Goal: Task Accomplishment & Management: Manage account settings

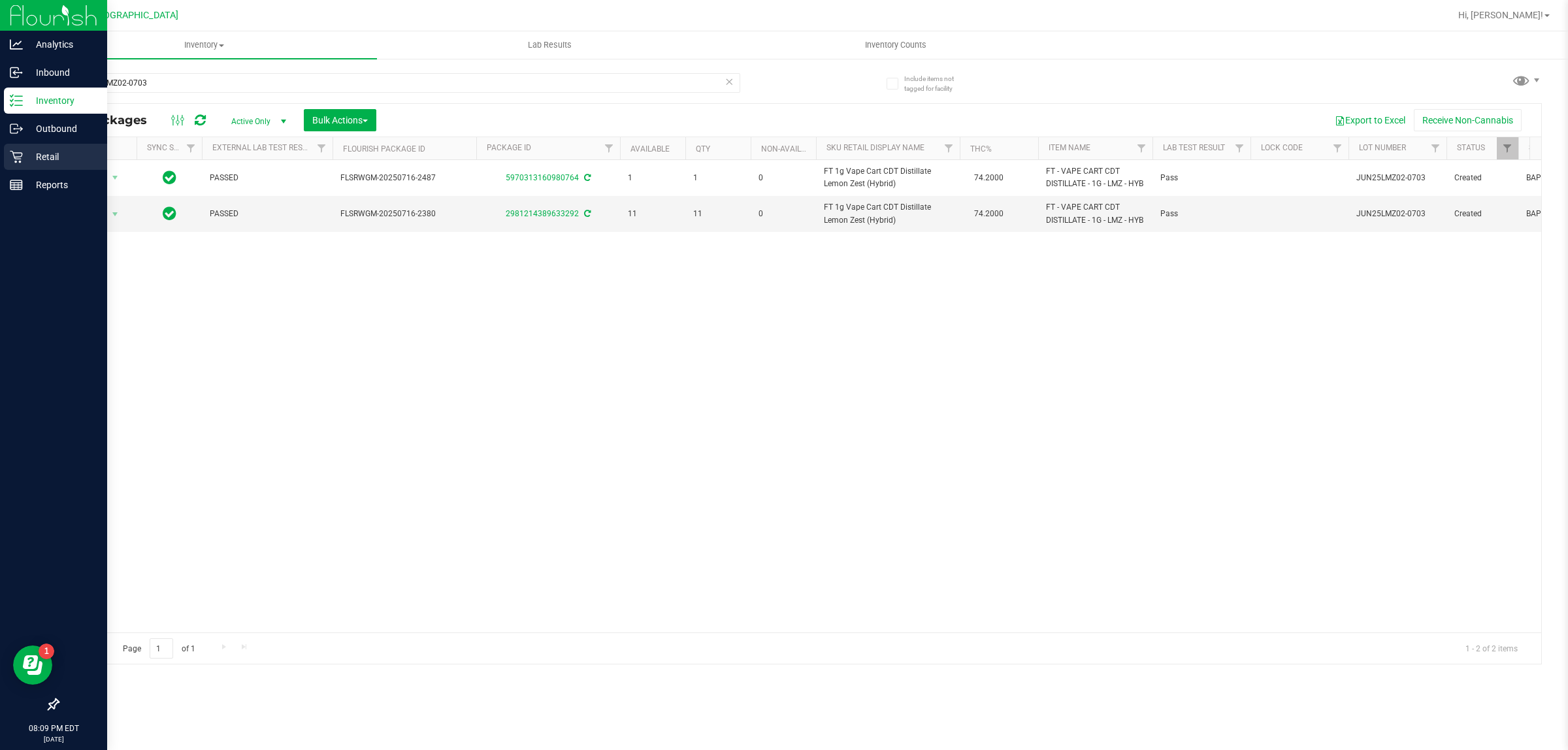
click at [40, 150] on p "Retail" at bounding box center [62, 157] width 79 height 16
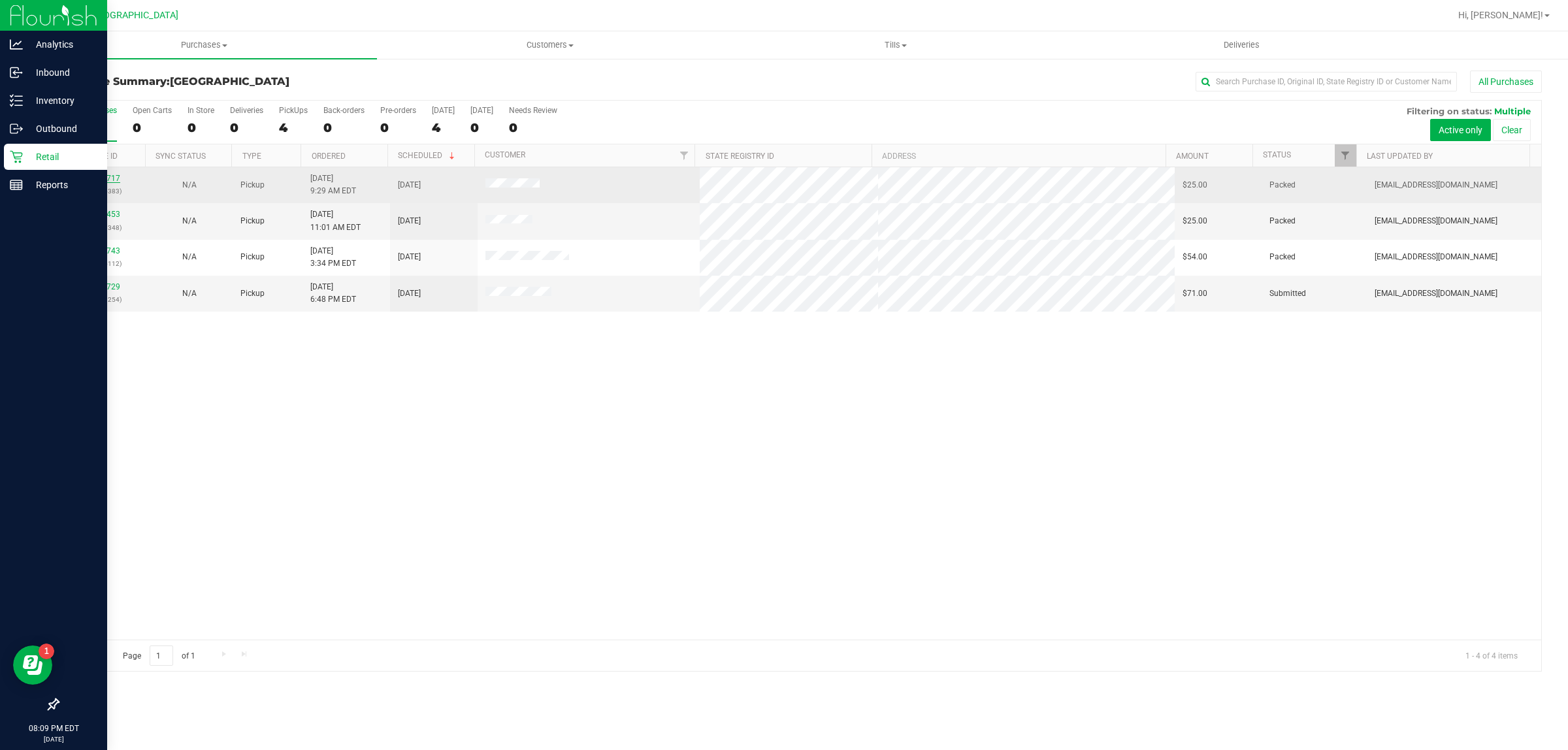
click at [113, 175] on link "12006717" at bounding box center [102, 178] width 37 height 9
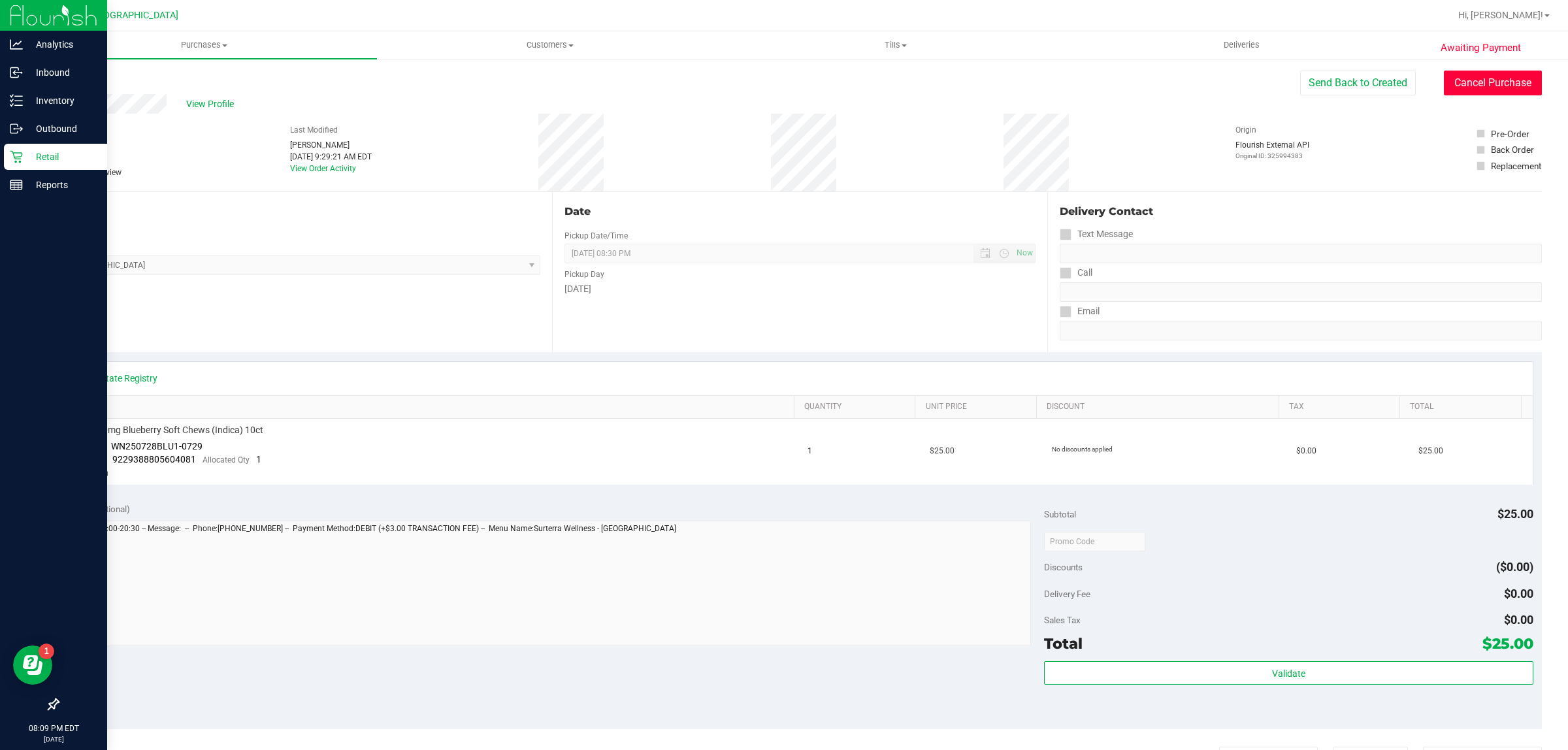
click at [1459, 83] on button "Cancel Purchase" at bounding box center [1493, 83] width 98 height 25
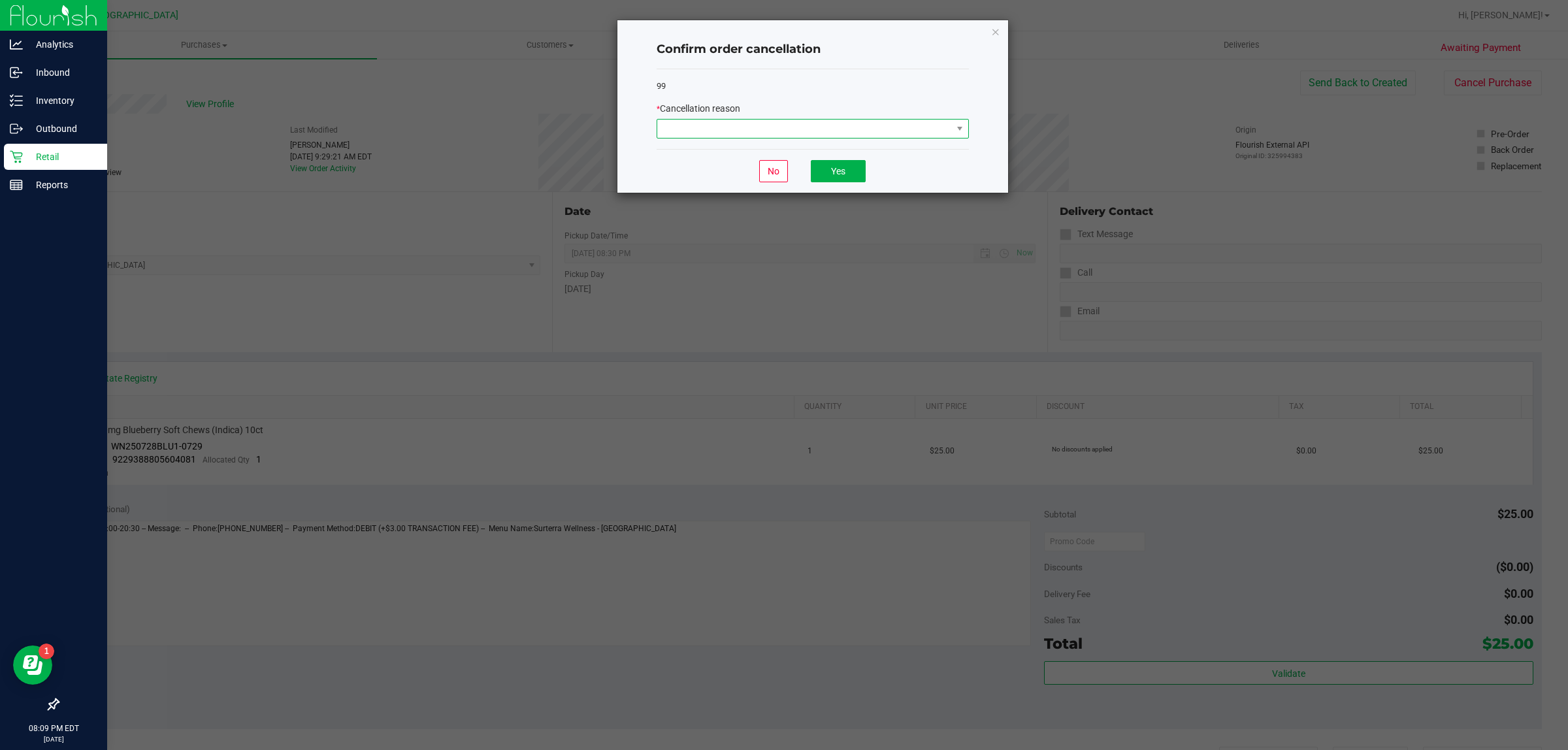
click at [762, 132] on span at bounding box center [805, 129] width 295 height 18
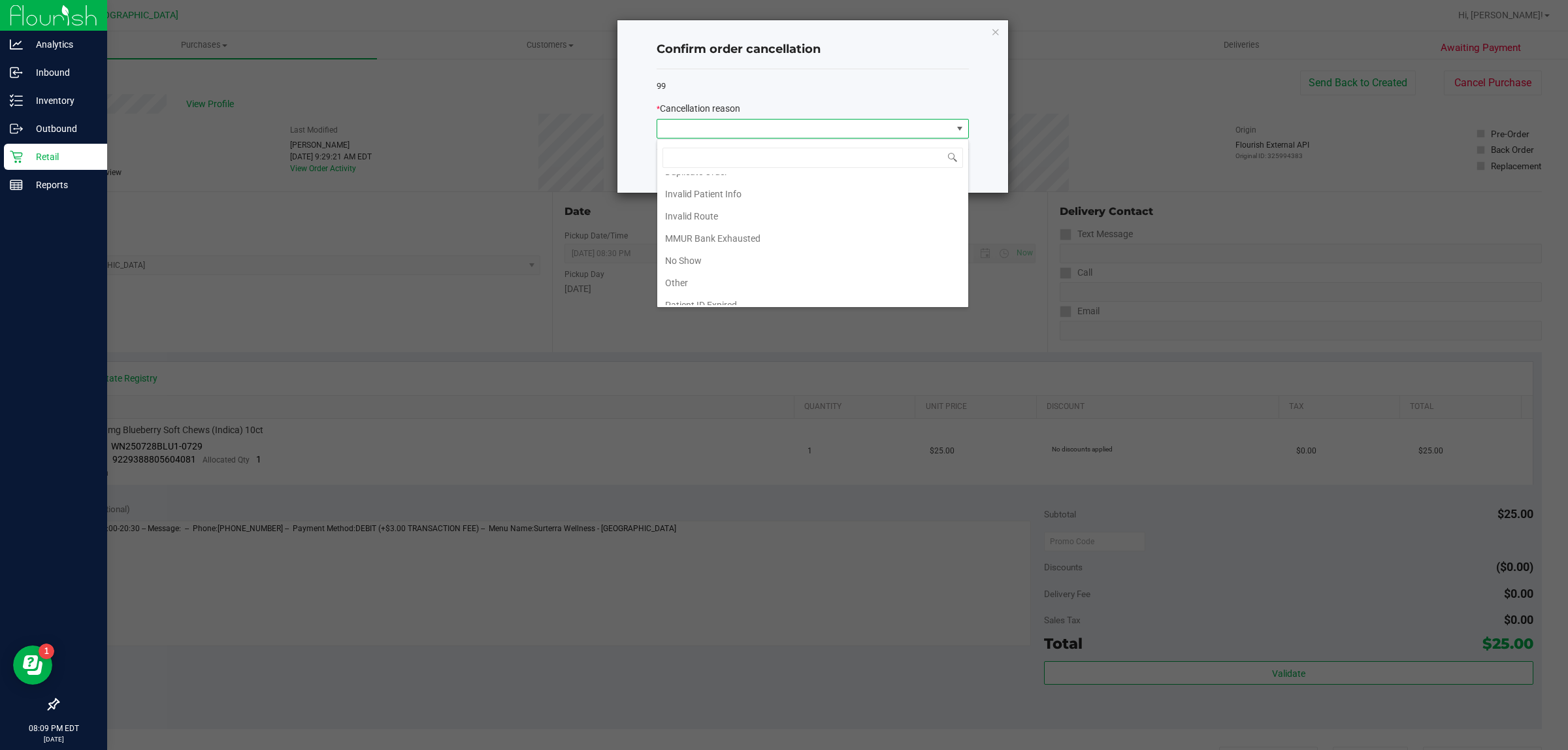
scroll to position [72, 0]
click at [716, 227] on li "No Show" at bounding box center [813, 227] width 311 height 22
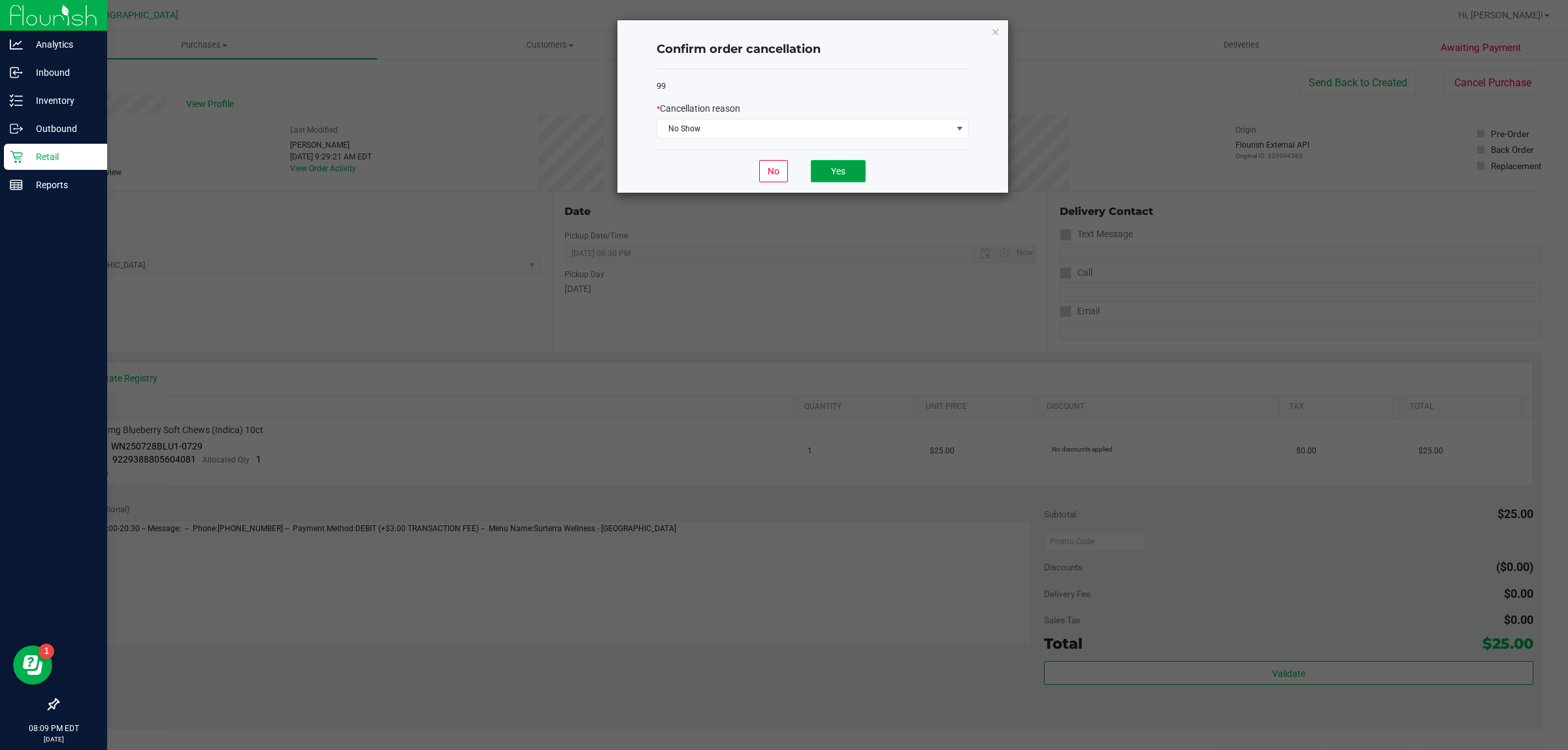
click at [848, 164] on button "Yes" at bounding box center [838, 171] width 55 height 22
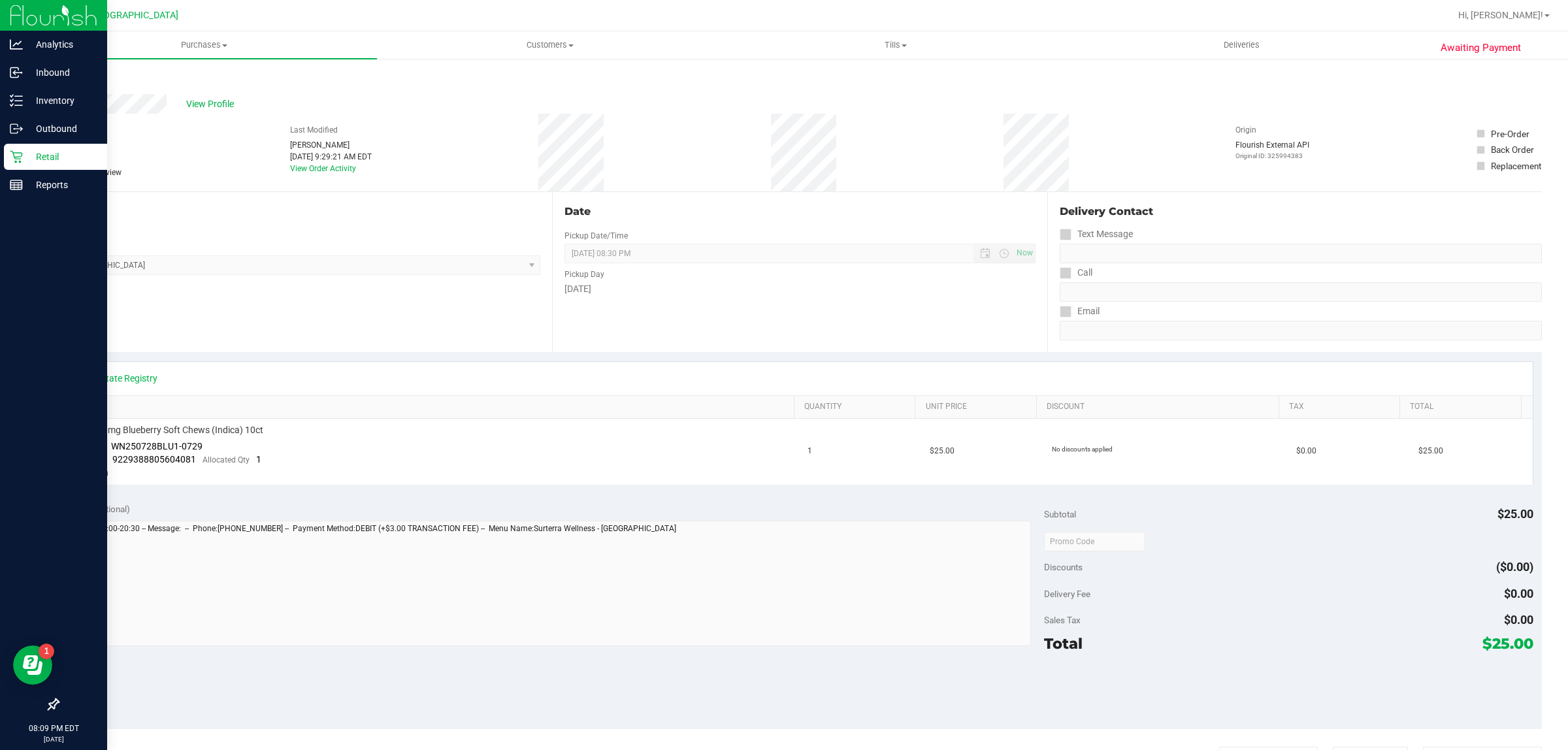
click at [23, 154] on p "Retail" at bounding box center [62, 157] width 79 height 16
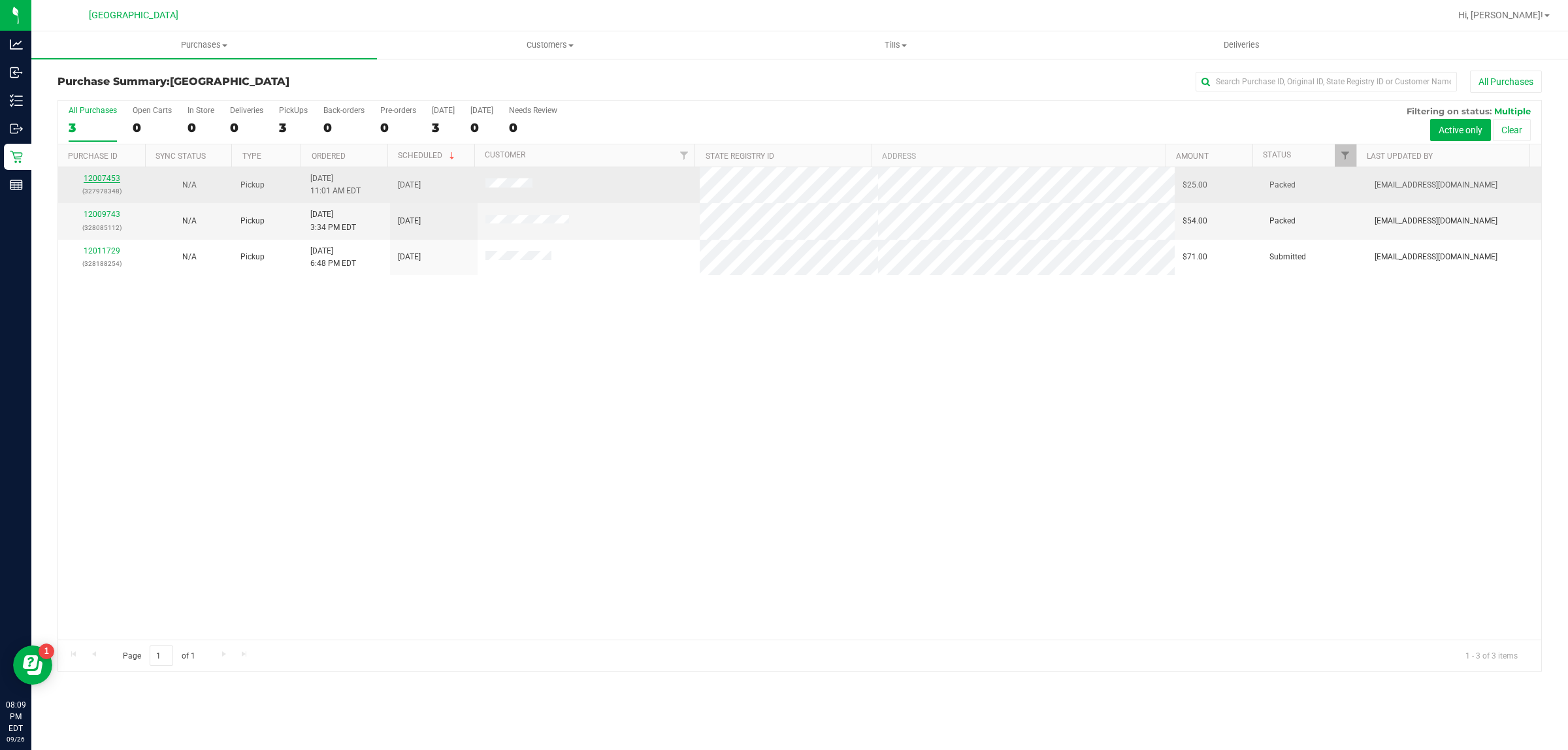
click at [108, 181] on link "12007453" at bounding box center [102, 178] width 37 height 9
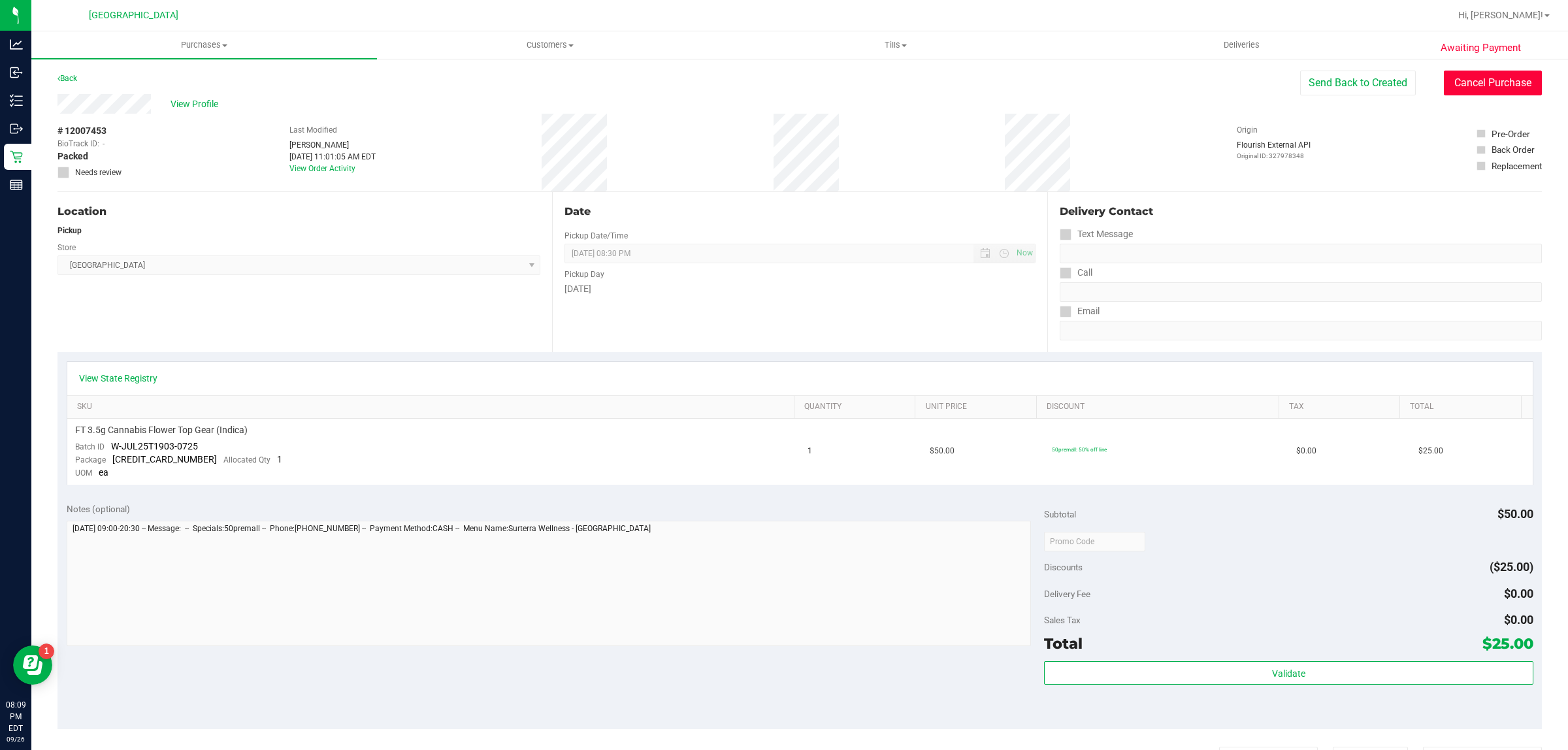
click at [1465, 85] on button "Cancel Purchase" at bounding box center [1493, 83] width 98 height 25
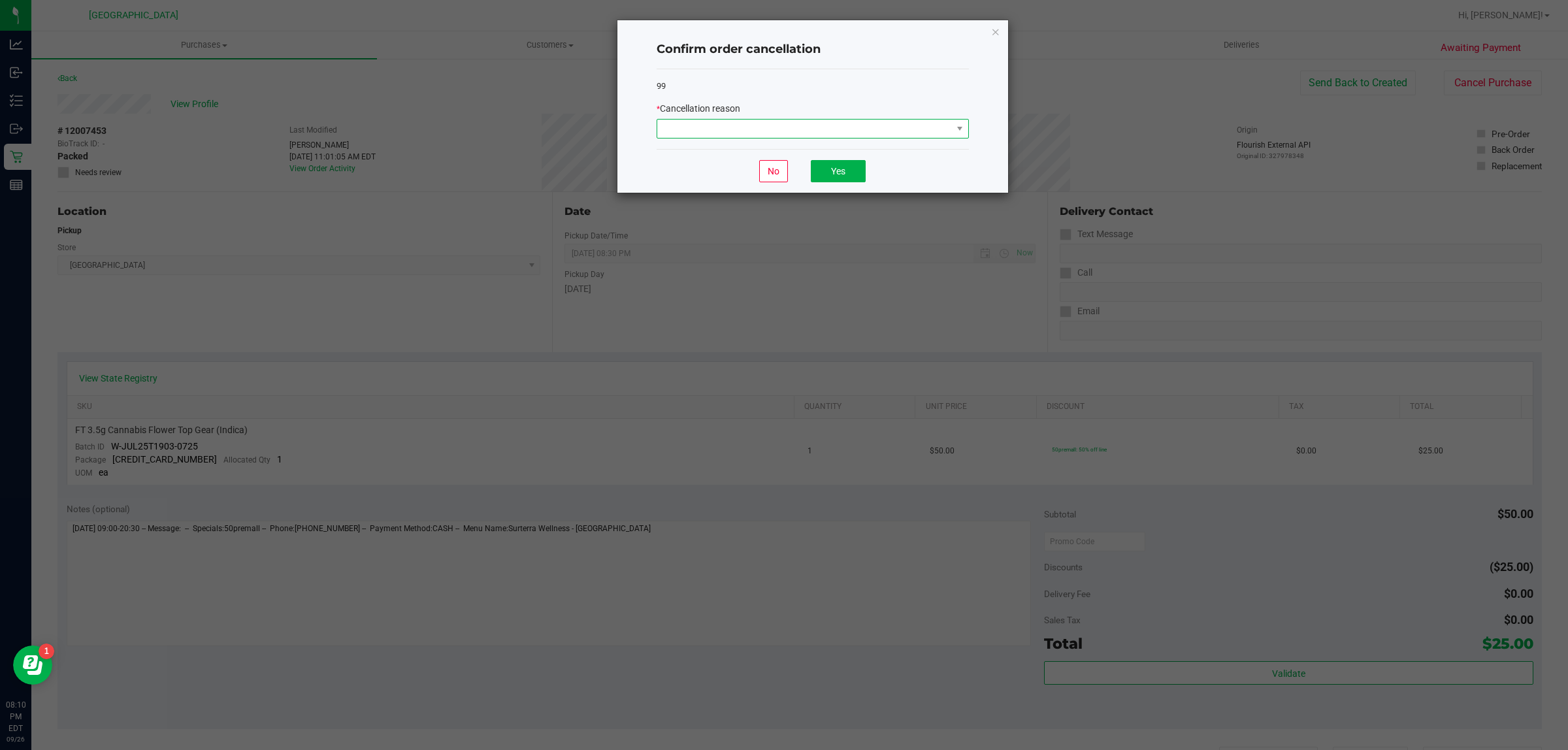
click at [738, 125] on span at bounding box center [805, 129] width 295 height 18
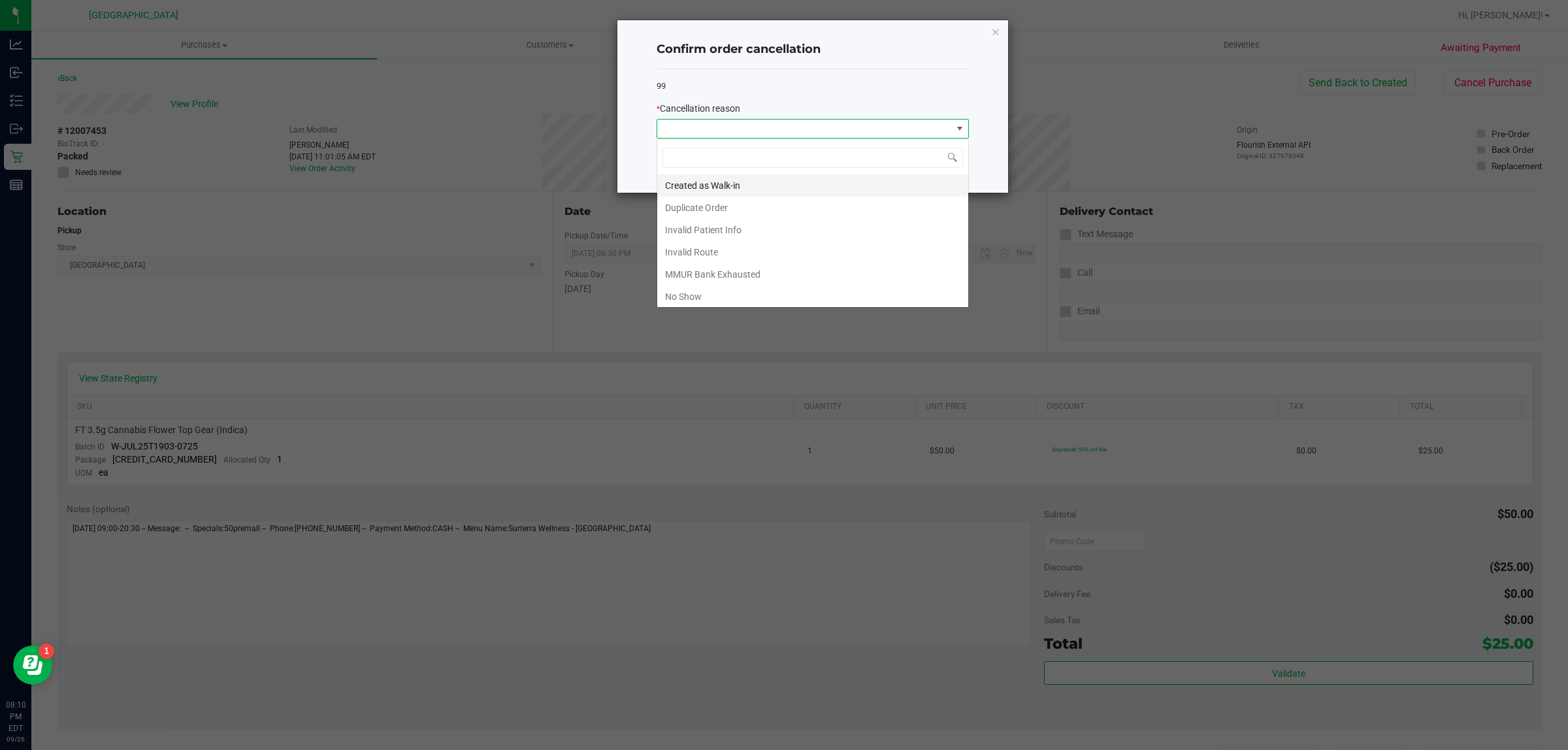
scroll to position [21, 312]
click at [726, 298] on li "No Show" at bounding box center [813, 296] width 311 height 22
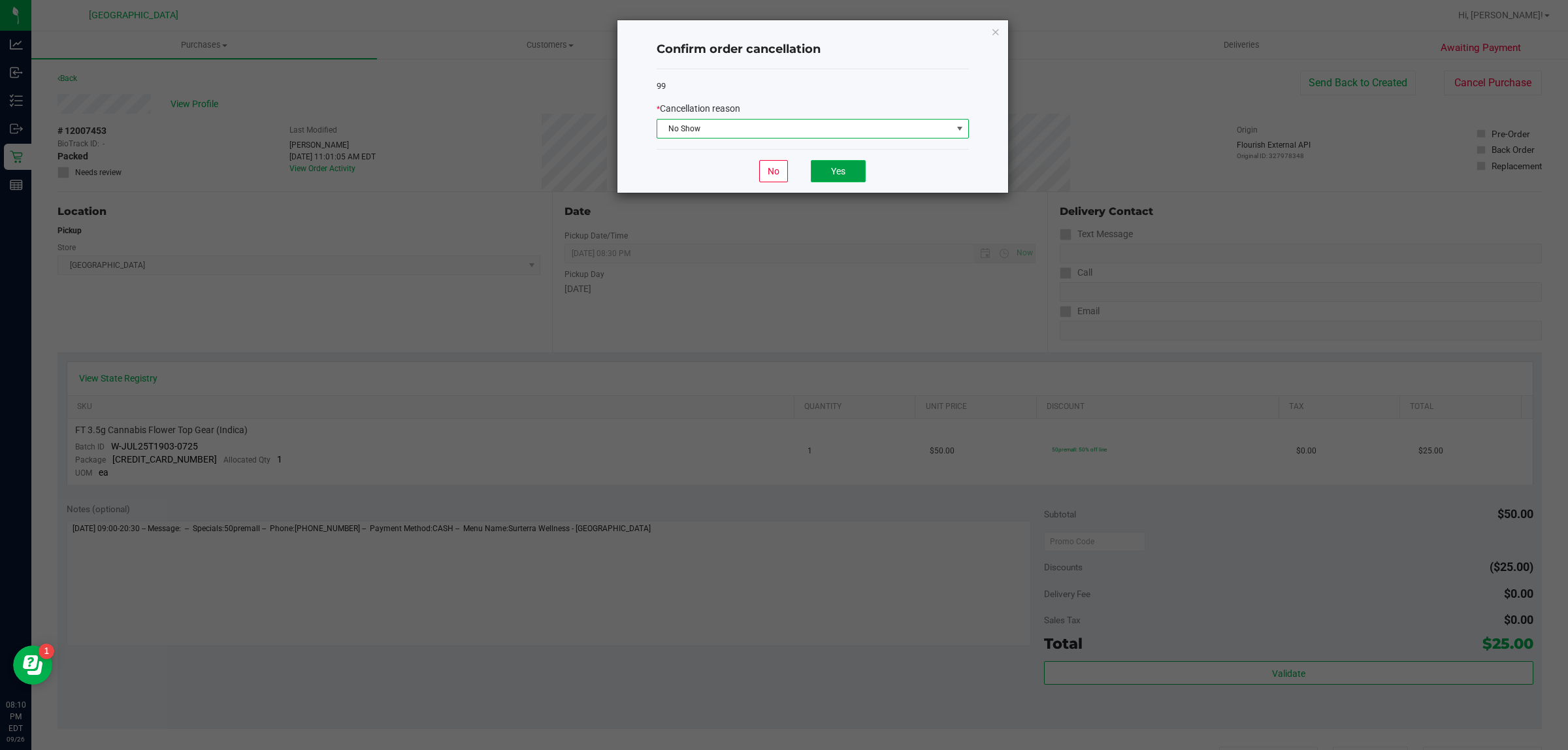
click at [837, 164] on button "Yes" at bounding box center [838, 171] width 55 height 22
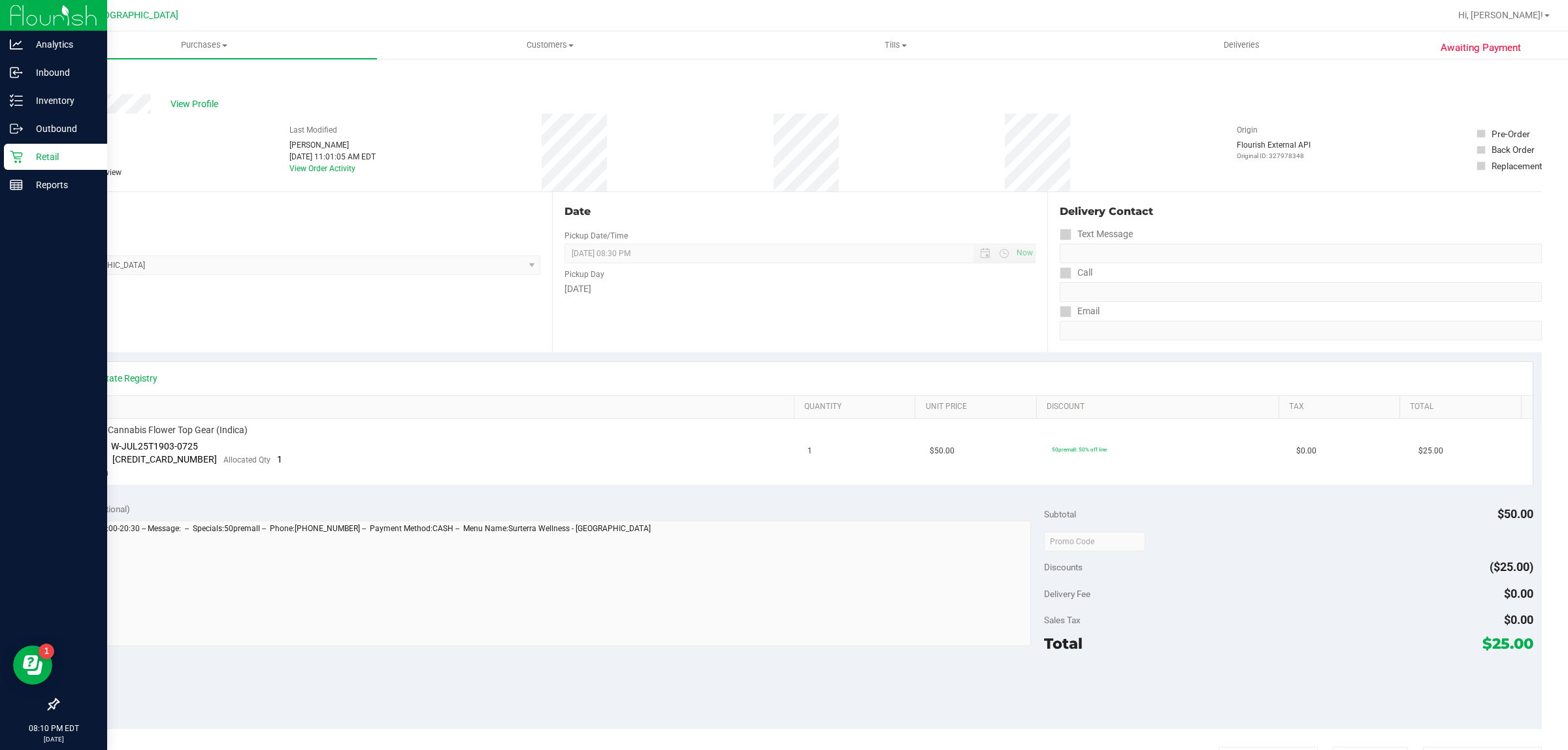
click at [28, 155] on p "Retail" at bounding box center [62, 157] width 79 height 16
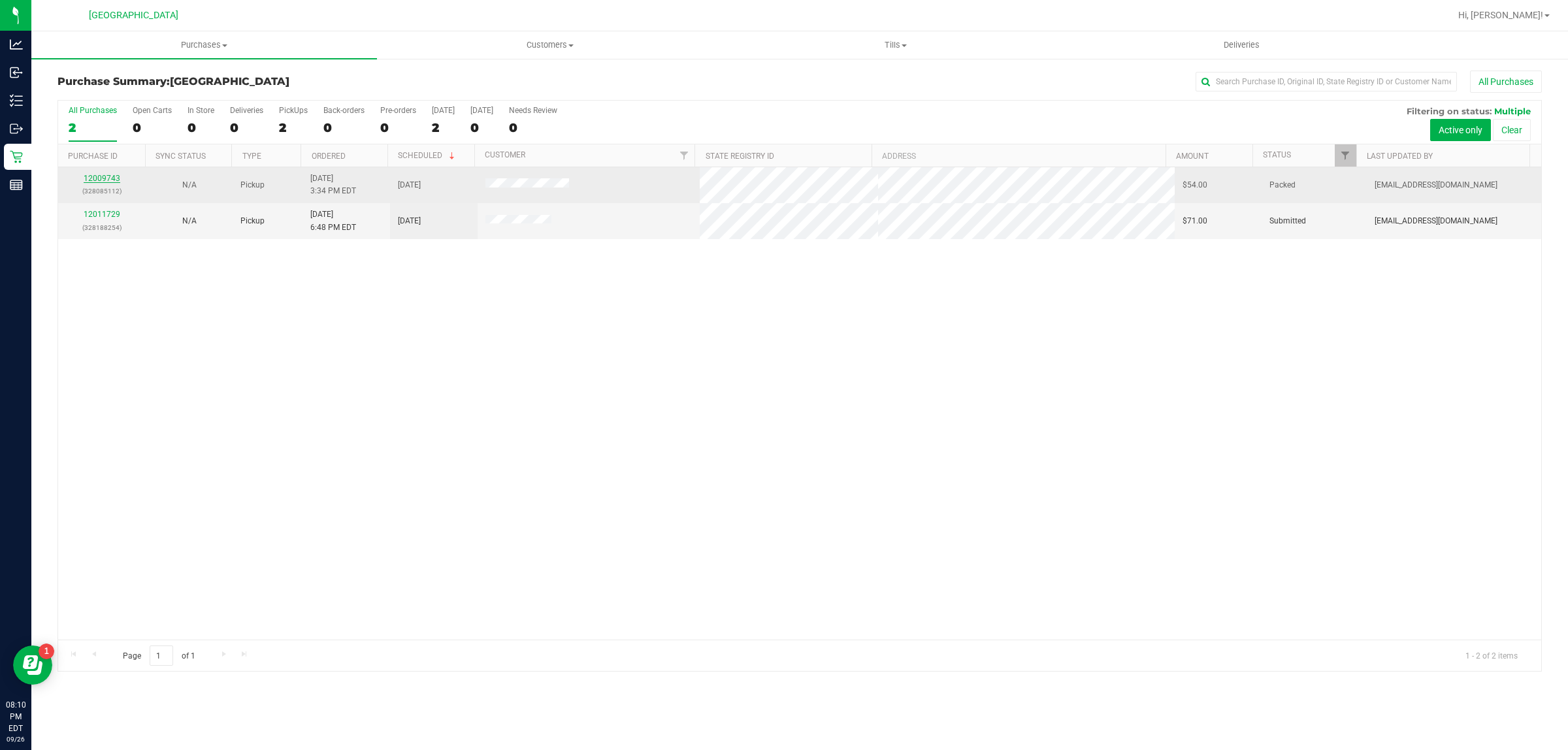
click at [108, 179] on link "12009743" at bounding box center [102, 178] width 37 height 9
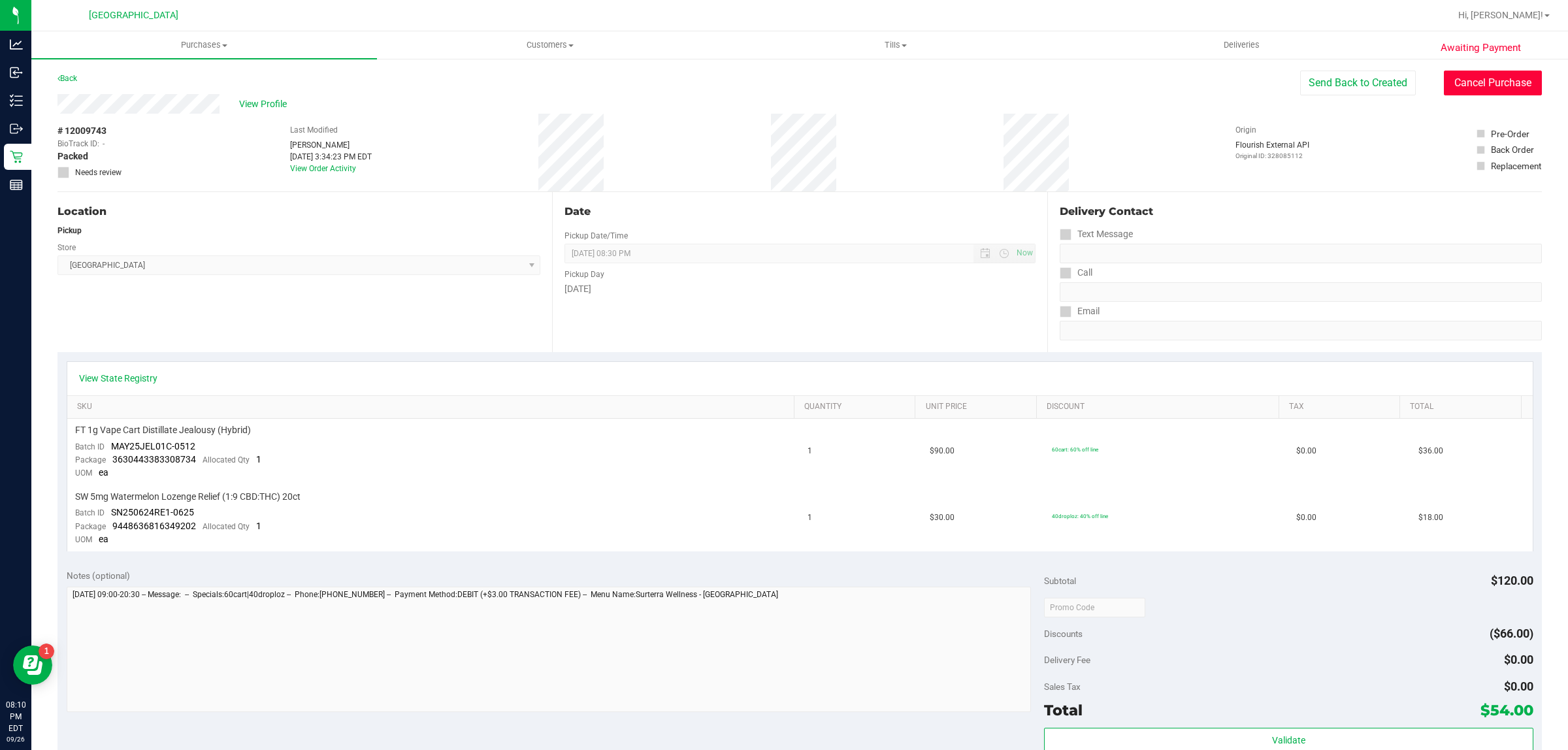
click at [1451, 87] on button "Cancel Purchase" at bounding box center [1493, 83] width 98 height 25
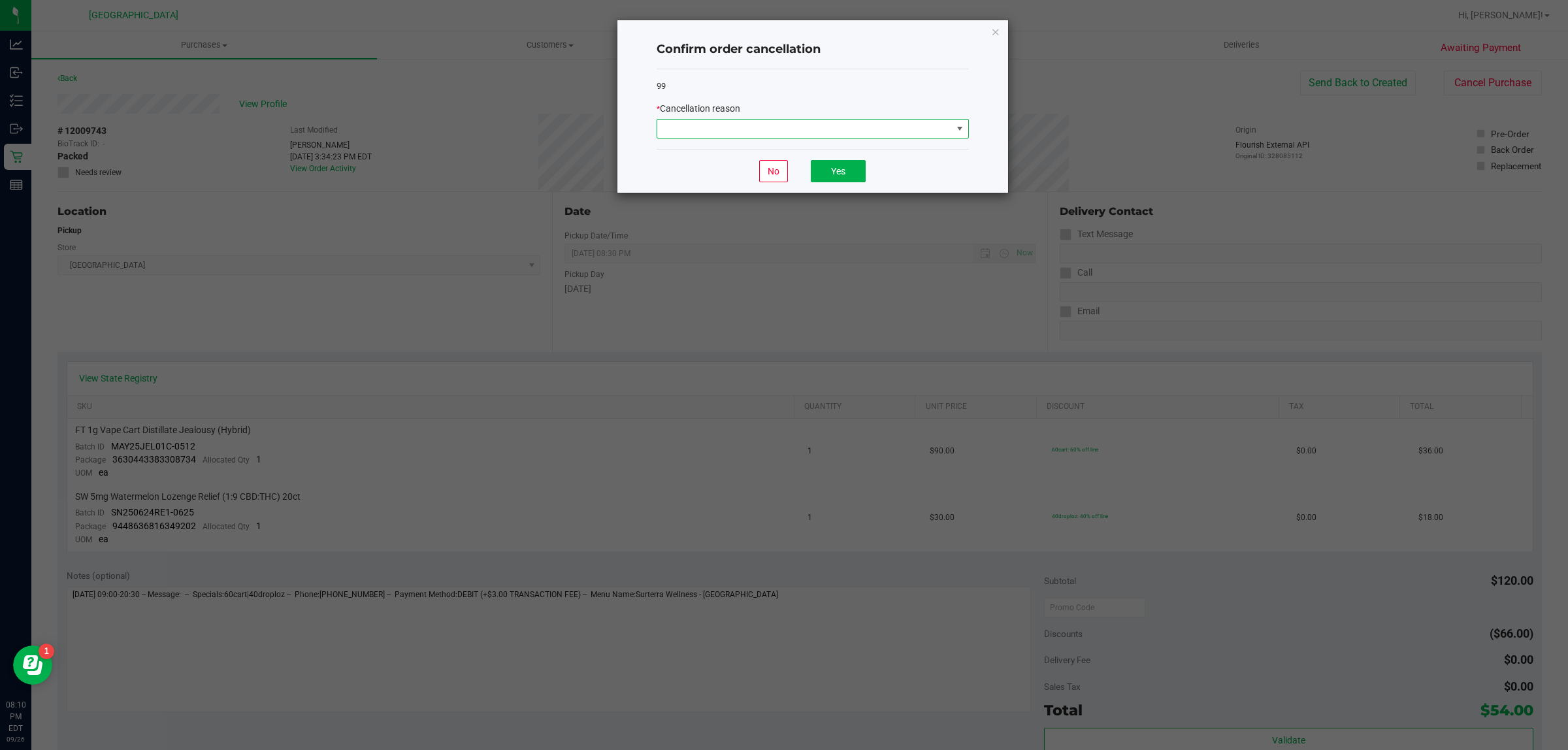
drag, startPoint x: 699, startPoint y: 131, endPoint x: 696, endPoint y: 137, distance: 6.7
click at [699, 133] on span at bounding box center [805, 129] width 295 height 18
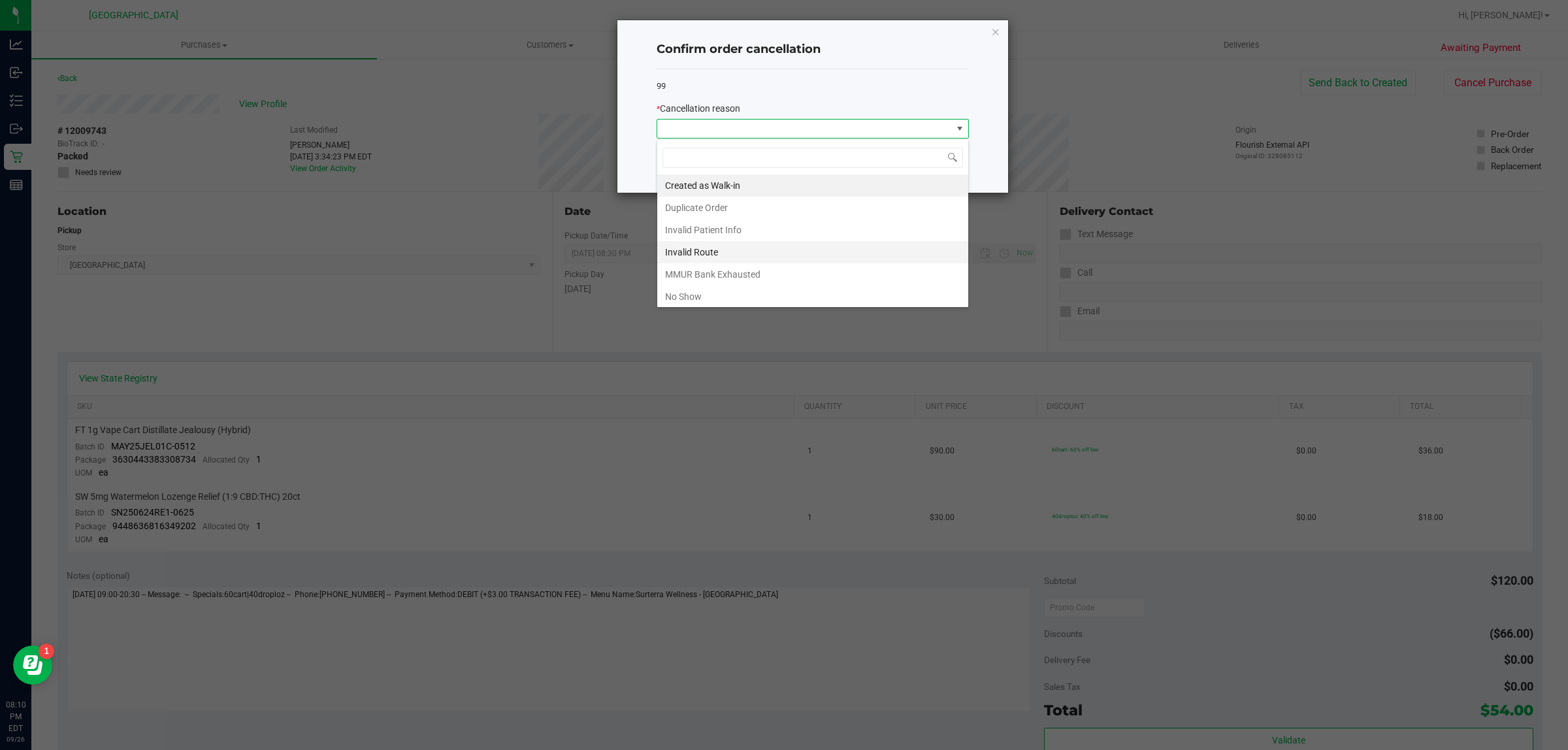
scroll to position [21, 312]
click at [701, 288] on li "No Show" at bounding box center [813, 296] width 311 height 22
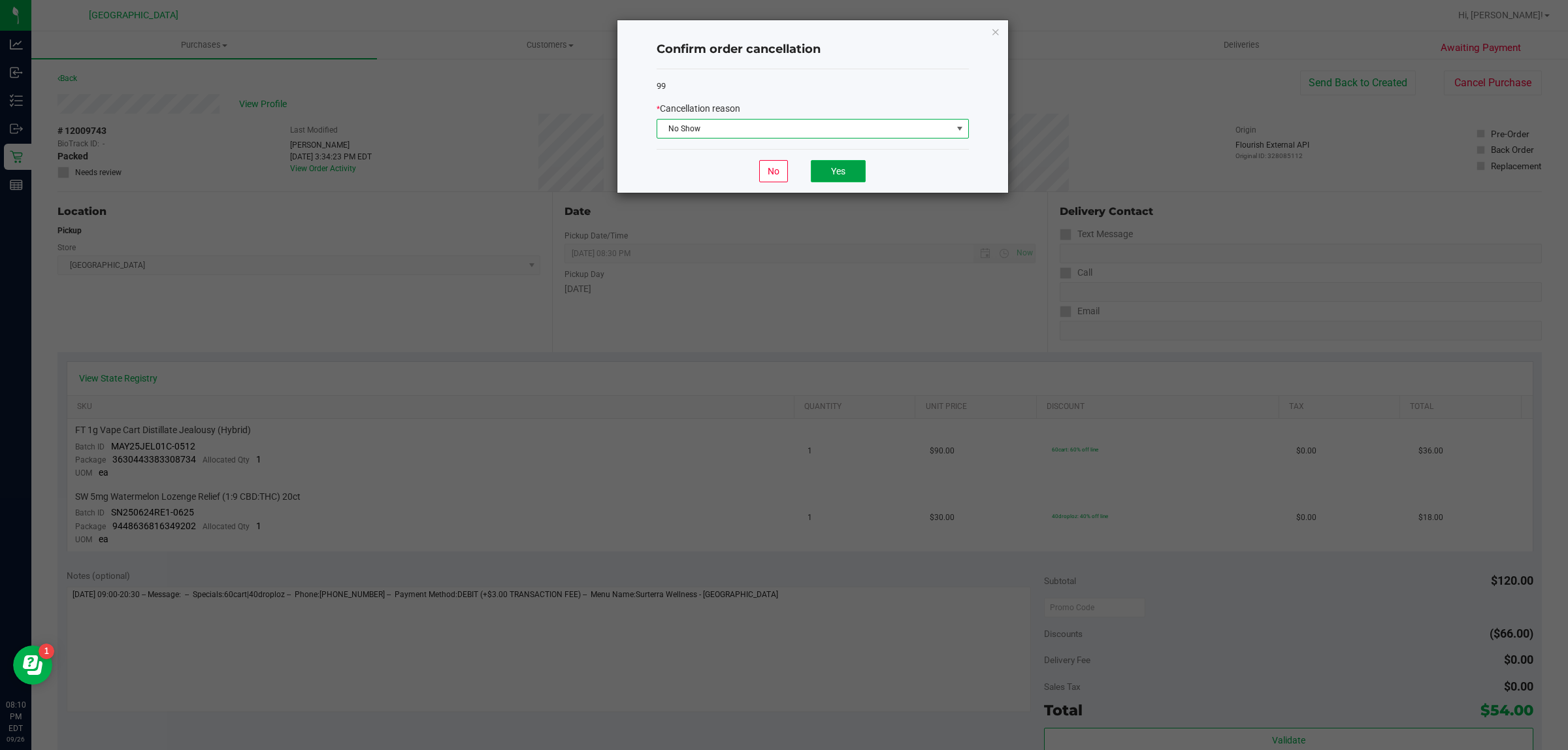
click at [851, 173] on button "Yes" at bounding box center [838, 171] width 55 height 22
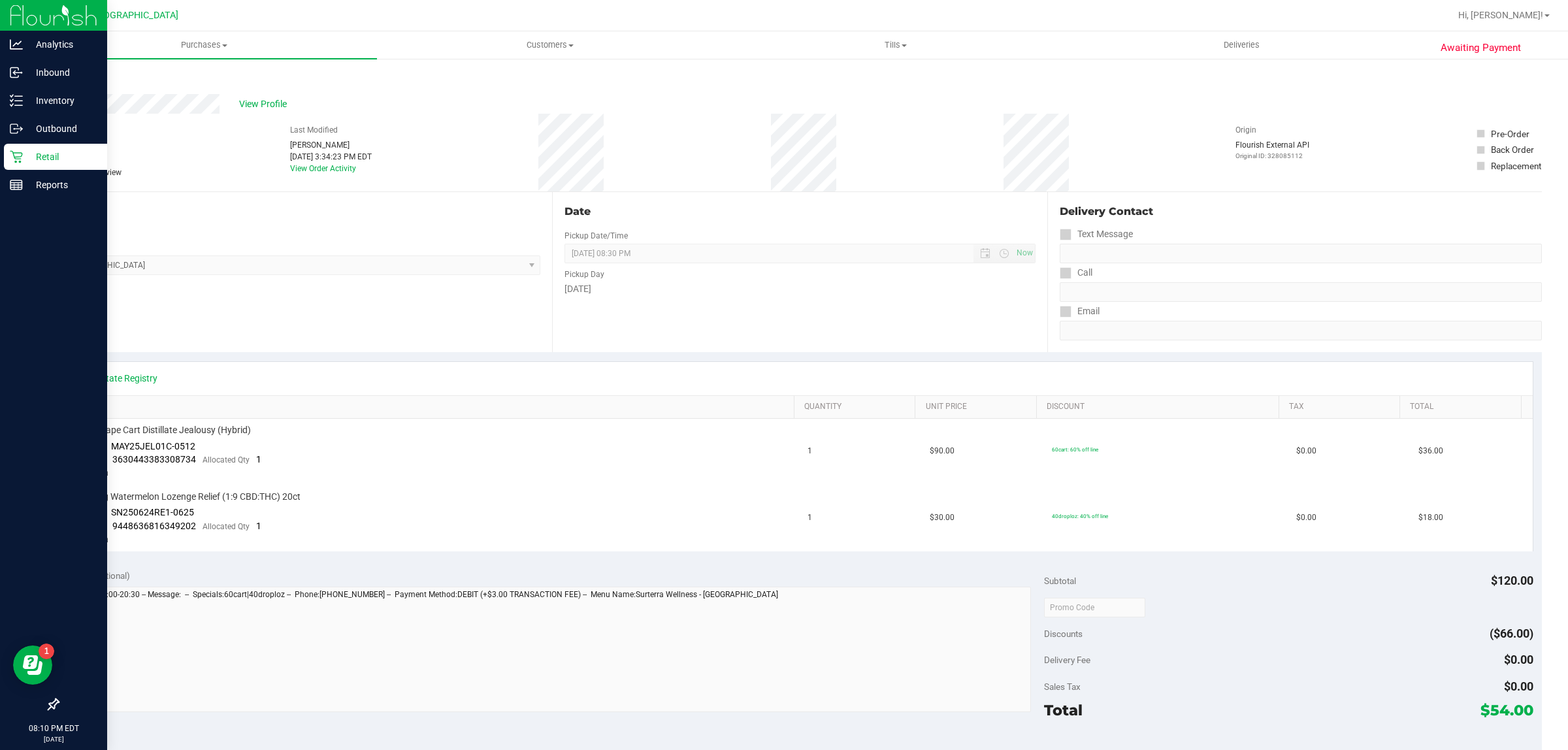
click at [7, 150] on div "Retail" at bounding box center [56, 157] width 104 height 26
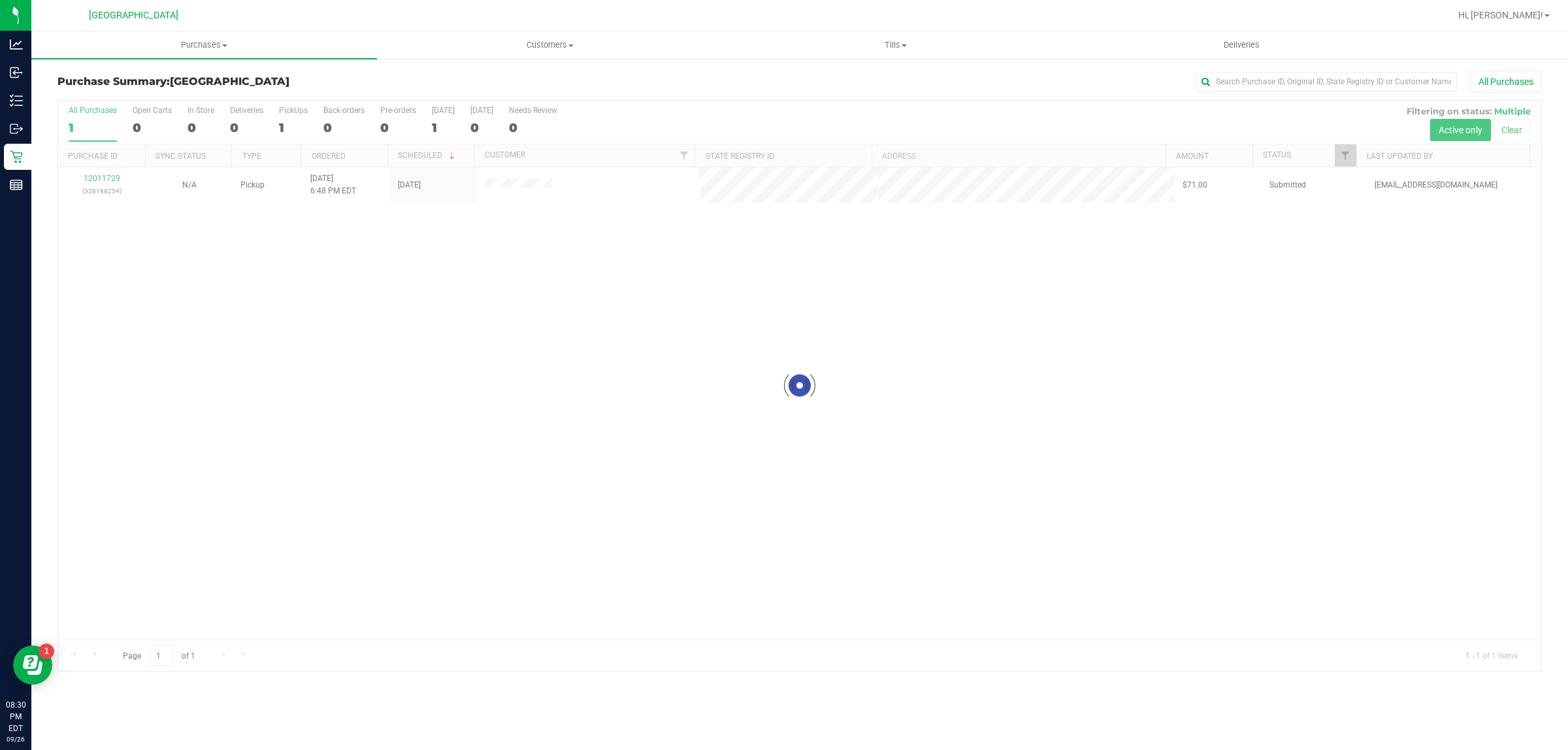
click at [1503, 33] on ul "Purchases Summary of purchases Fulfillment All purchases Customers All customer…" at bounding box center [815, 45] width 1568 height 28
click at [1515, 10] on span "Hi, [PERSON_NAME]!" at bounding box center [1501, 15] width 85 height 11
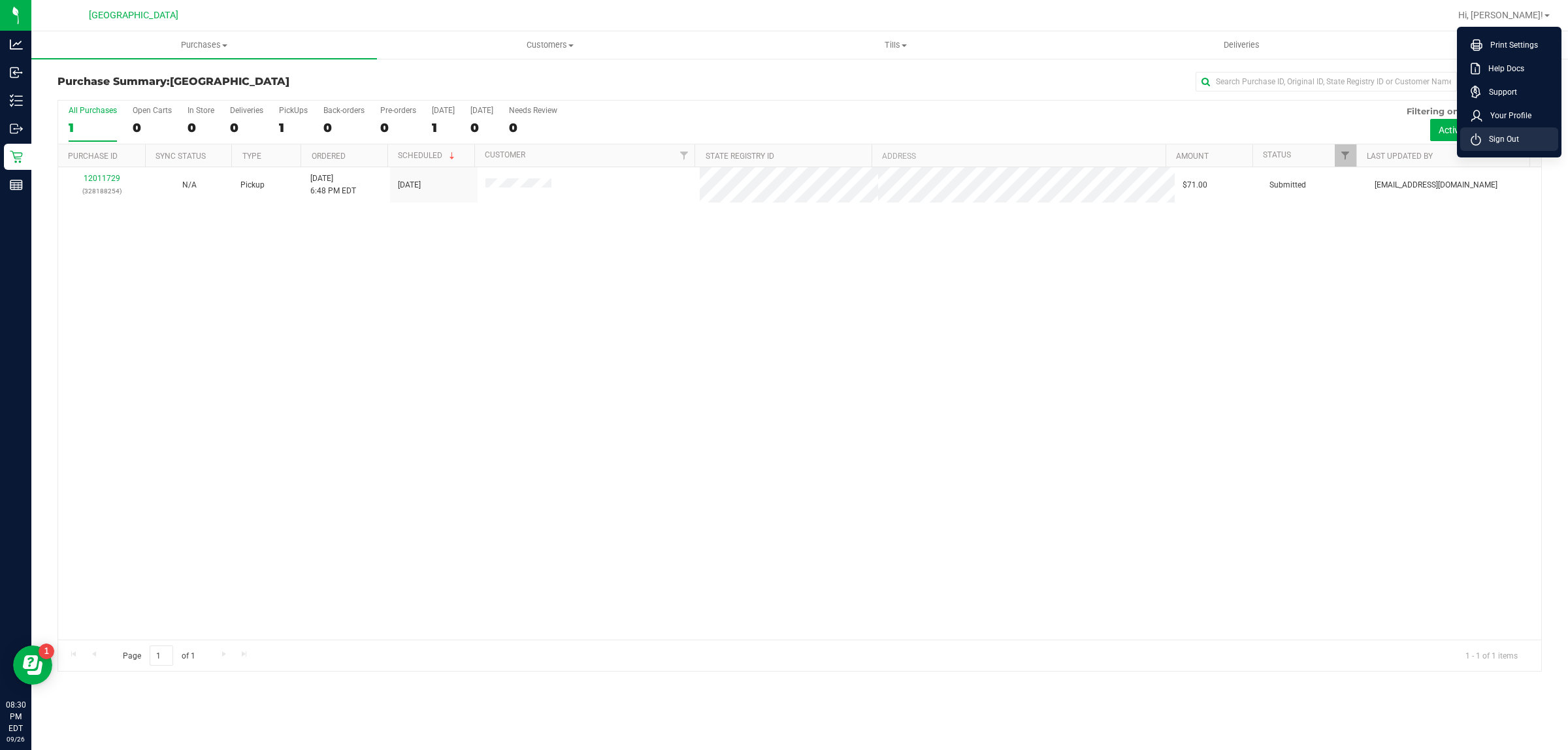
click at [1518, 137] on span "Sign Out" at bounding box center [1500, 139] width 38 height 13
